Goal: Check status: Check status

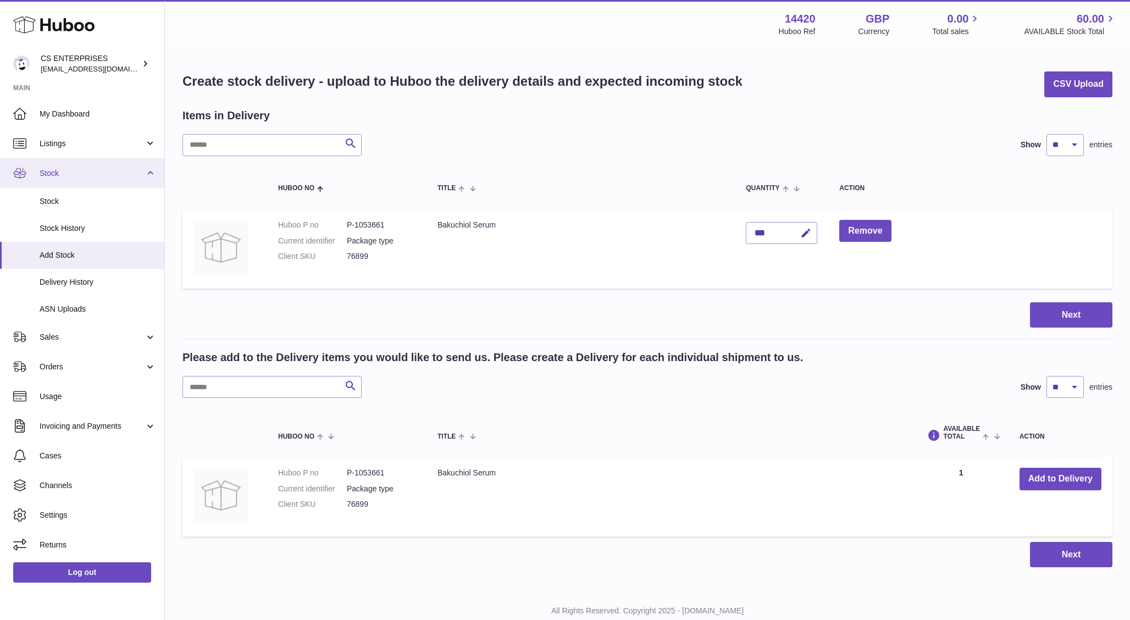
click at [65, 174] on span "Stock" at bounding box center [92, 173] width 105 height 10
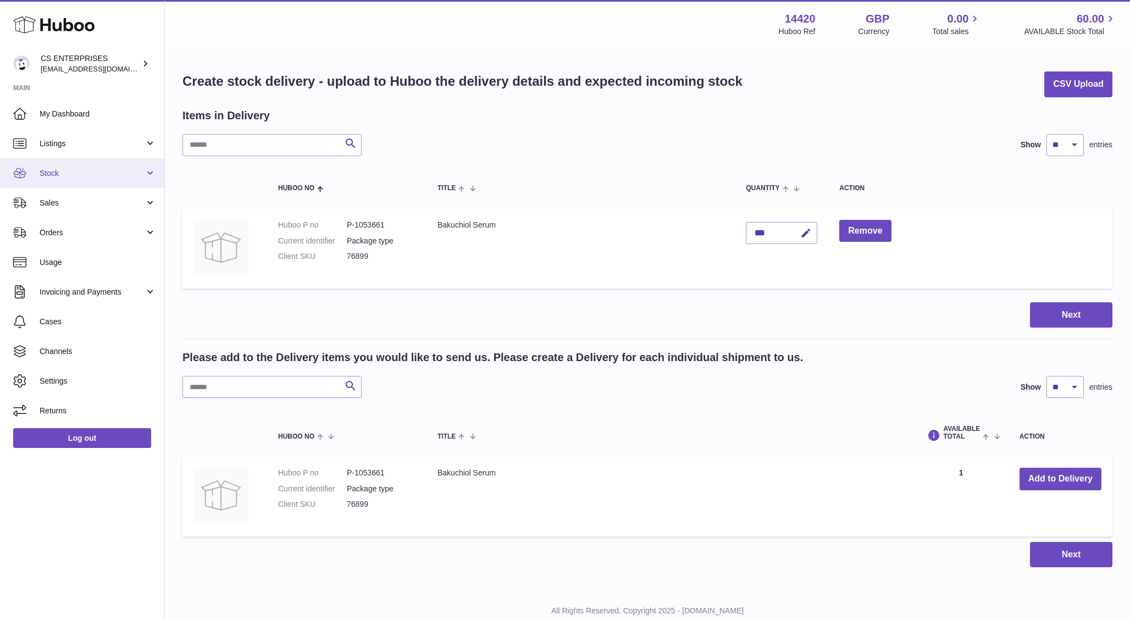
click at [53, 175] on span "Stock" at bounding box center [92, 173] width 105 height 10
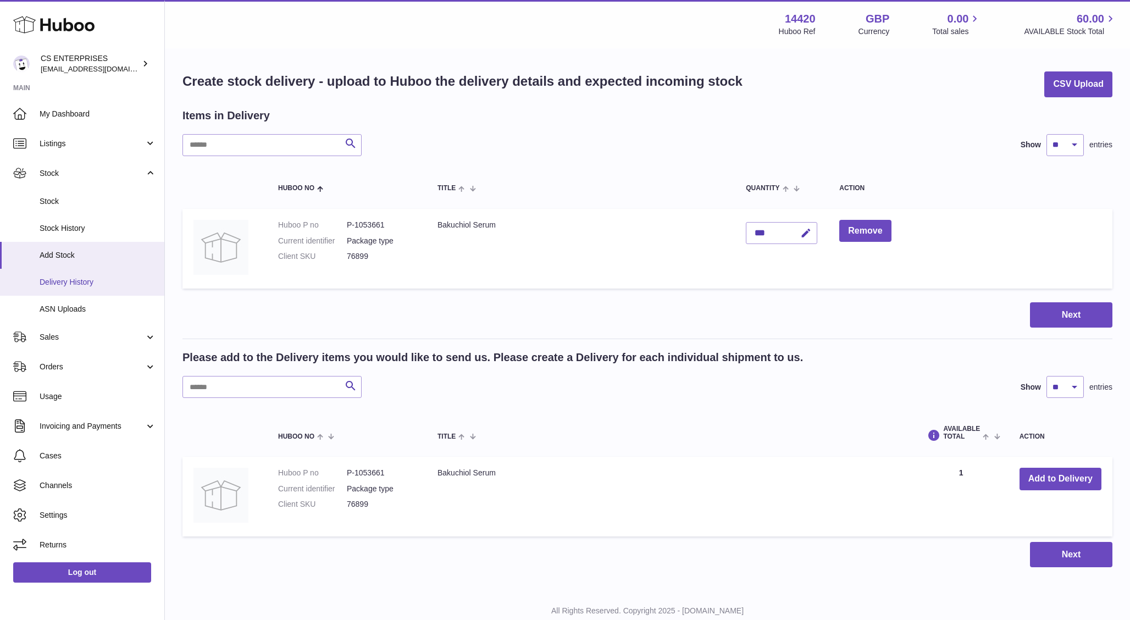
click at [72, 279] on span "Delivery History" at bounding box center [98, 282] width 117 height 10
click at [68, 236] on link "Stock History" at bounding box center [82, 228] width 164 height 27
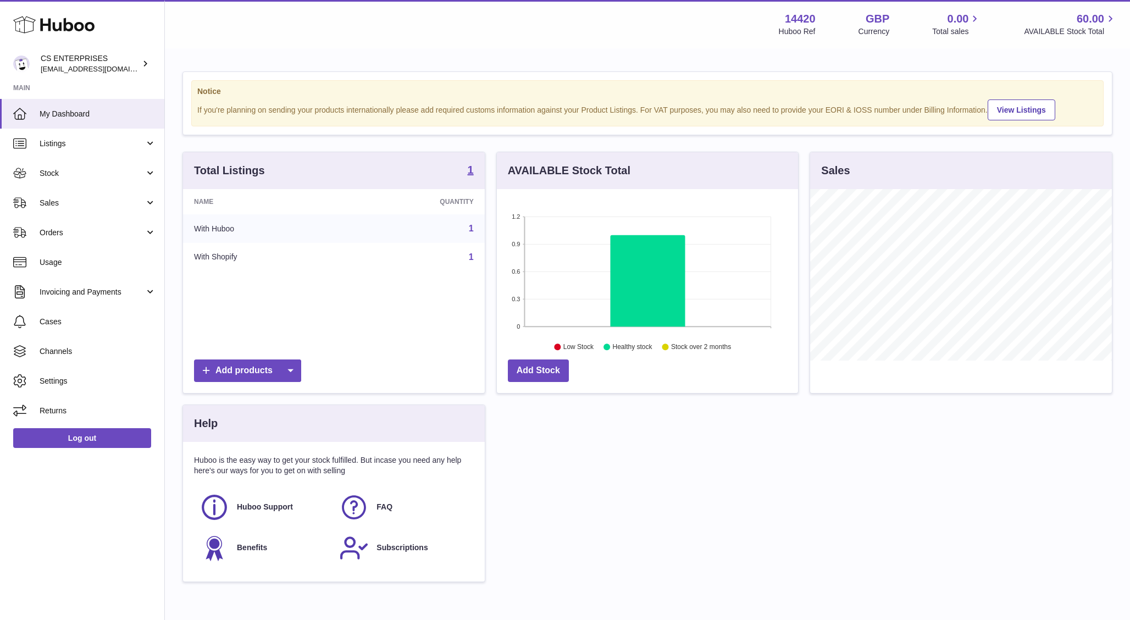
scroll to position [171, 302]
click at [54, 182] on link "Stock" at bounding box center [82, 173] width 164 height 30
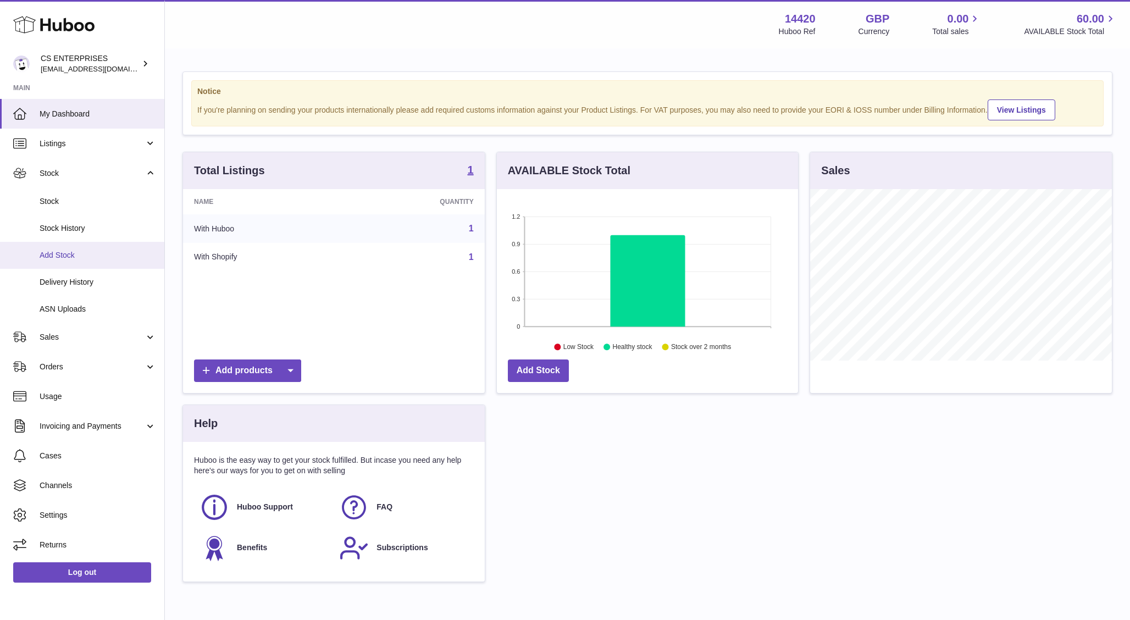
click at [61, 254] on span "Add Stock" at bounding box center [98, 255] width 117 height 10
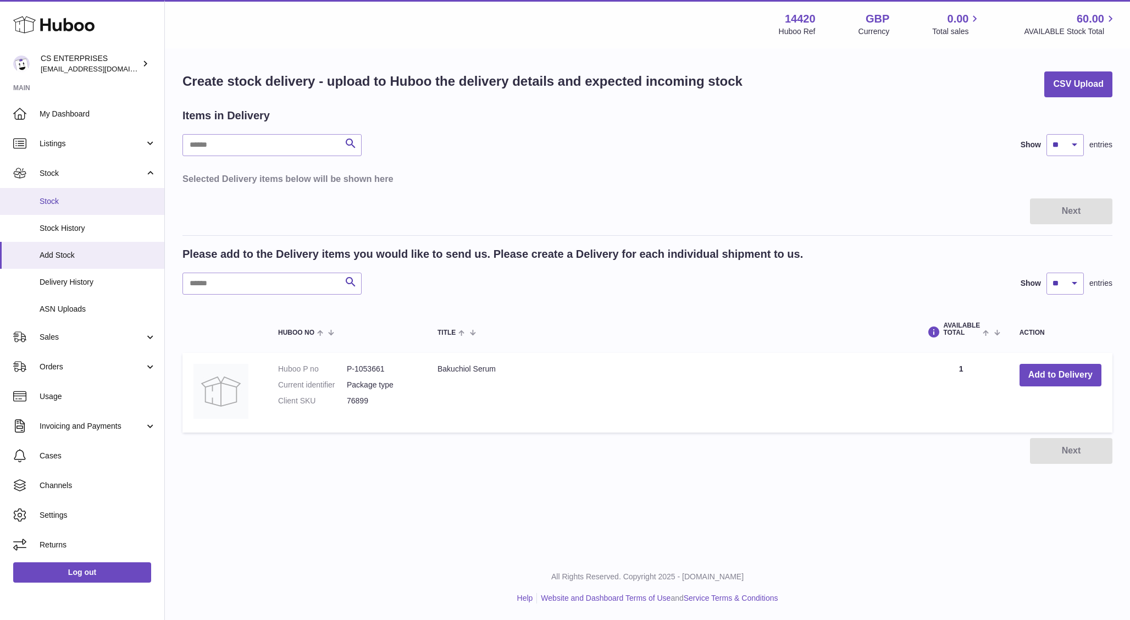
click at [74, 204] on span "Stock" at bounding box center [98, 201] width 117 height 10
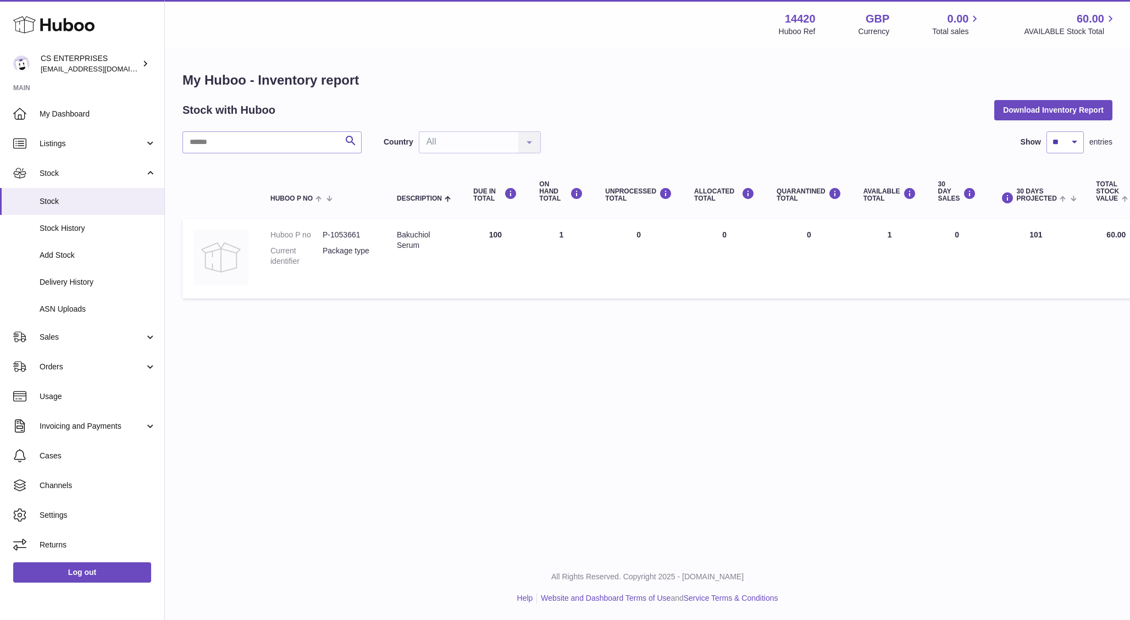
click at [224, 256] on img at bounding box center [220, 257] width 55 height 55
click at [59, 310] on span "ASN Uploads" at bounding box center [98, 309] width 117 height 10
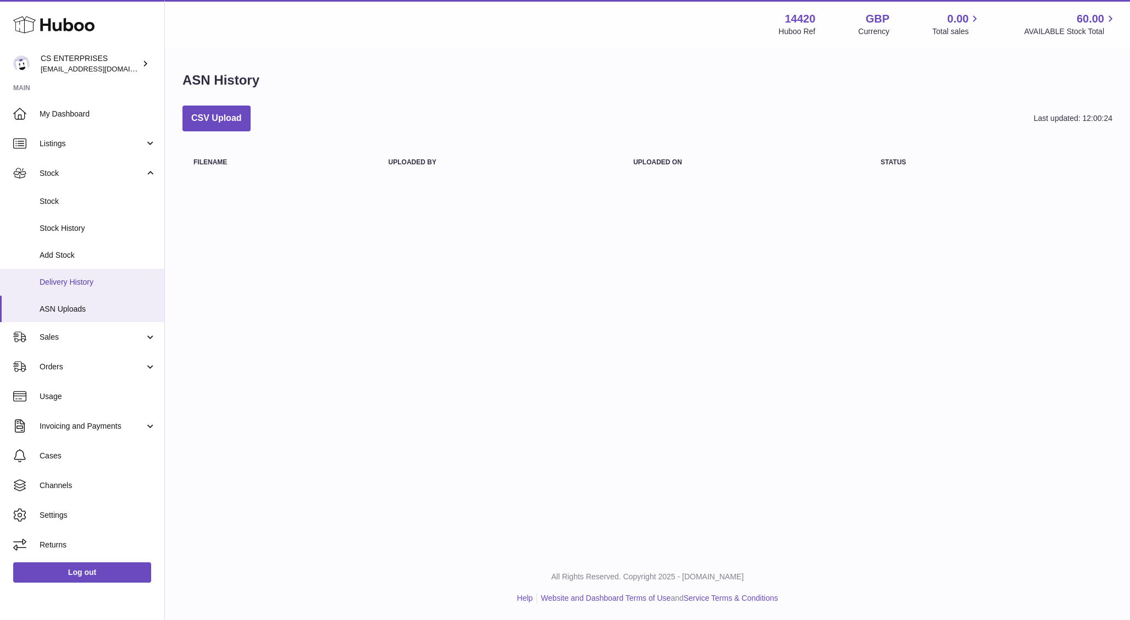
click at [75, 280] on span "Delivery History" at bounding box center [98, 282] width 117 height 10
